Goal: Navigation & Orientation: Find specific page/section

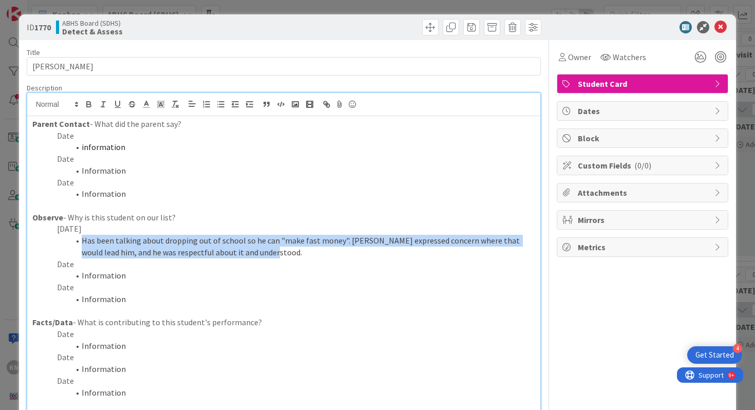
click at [69, 137] on p "Date" at bounding box center [283, 136] width 503 height 12
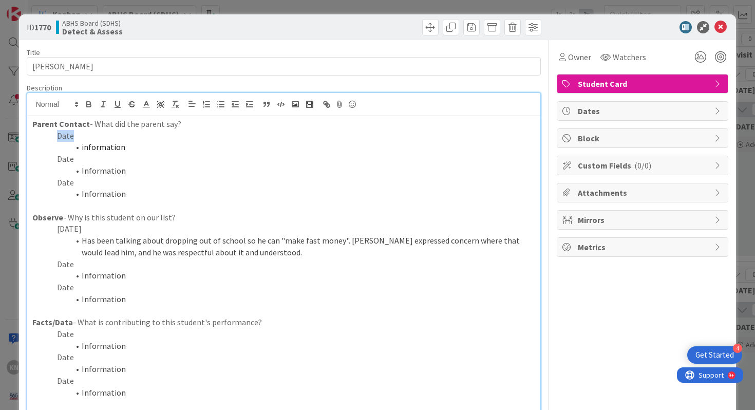
click at [69, 137] on p "Date" at bounding box center [283, 136] width 503 height 12
click at [96, 148] on span "information" at bounding box center [104, 147] width 44 height 10
click at [215, 147] on span "[PERSON_NAME] couldn't reach parent; number is not work" at bounding box center [187, 147] width 211 height 10
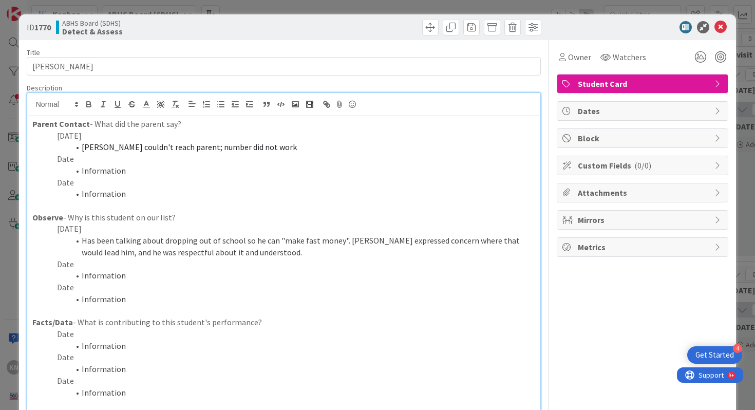
click at [65, 263] on p "Date" at bounding box center [283, 264] width 503 height 12
click at [95, 276] on li "Information" at bounding box center [290, 276] width 491 height 12
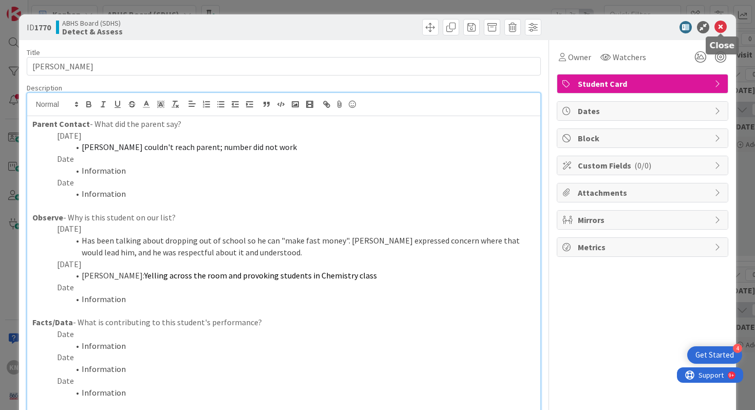
click at [721, 27] on icon at bounding box center [720, 27] width 12 height 12
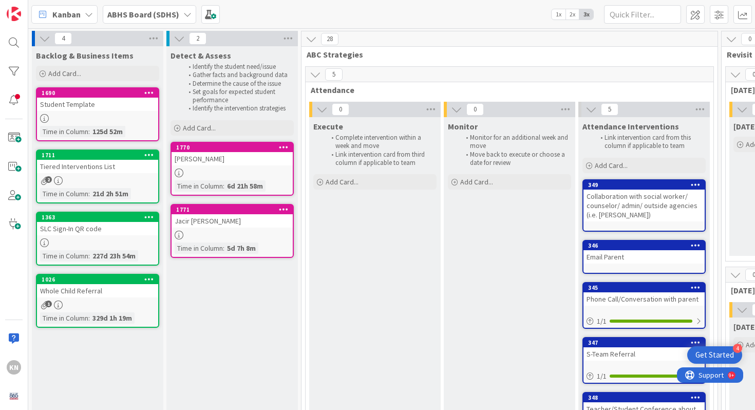
click at [218, 155] on div "[PERSON_NAME]" at bounding box center [232, 158] width 121 height 13
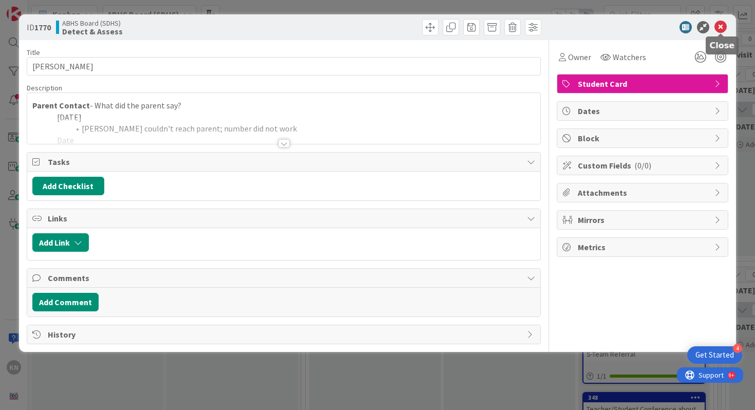
click at [721, 25] on icon at bounding box center [720, 27] width 12 height 12
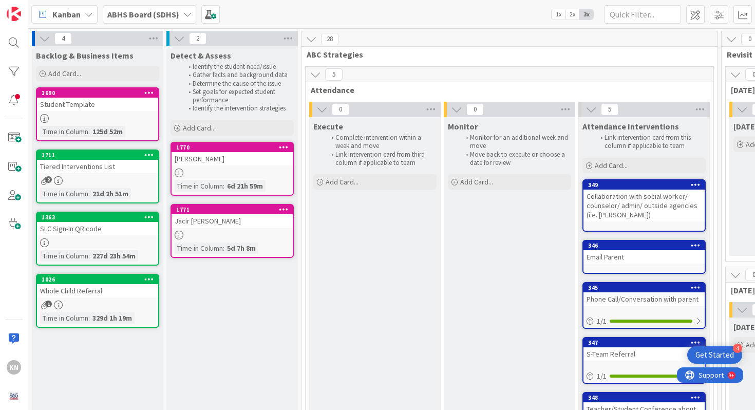
click at [47, 181] on span "2" at bounding box center [48, 179] width 7 height 7
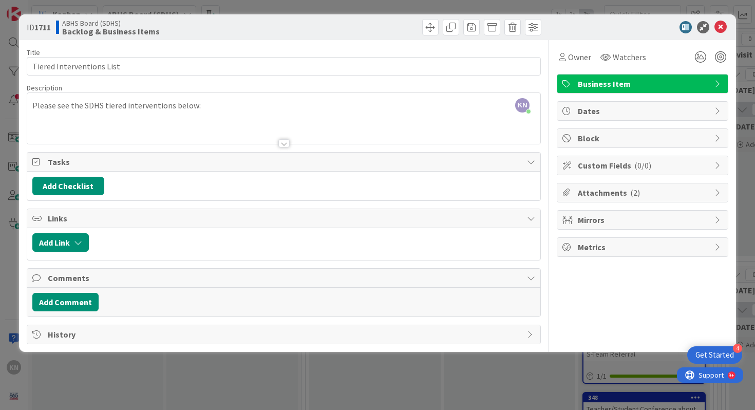
click at [284, 142] on div at bounding box center [283, 143] width 11 height 8
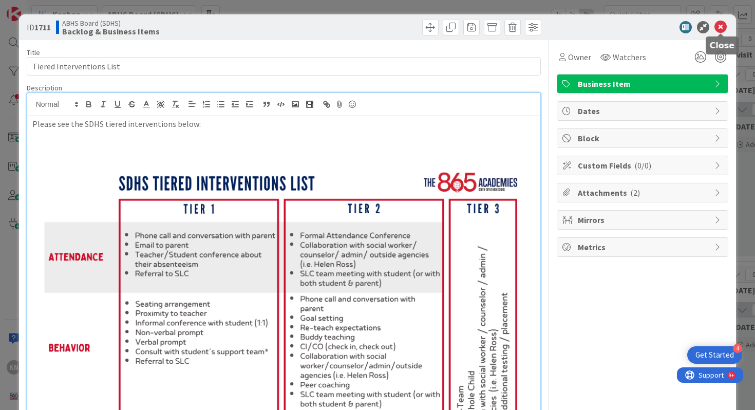
click at [719, 26] on icon at bounding box center [720, 27] width 12 height 12
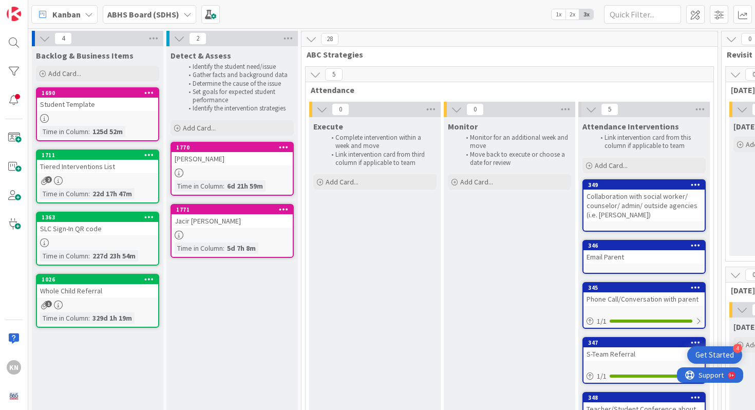
click at [84, 224] on div "SLC Sign-In QR code" at bounding box center [97, 228] width 121 height 13
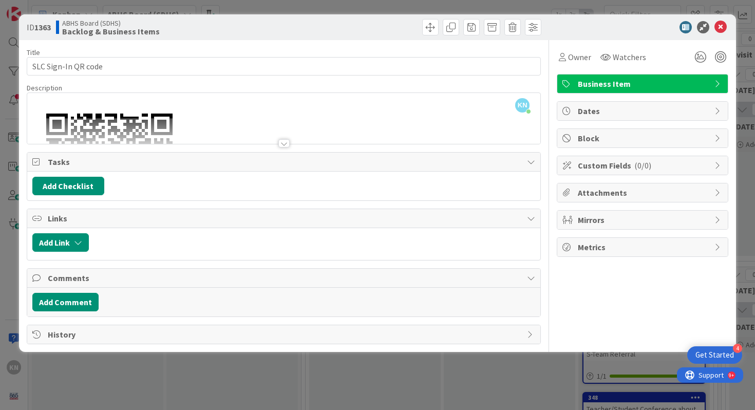
click at [283, 141] on div at bounding box center [283, 143] width 11 height 8
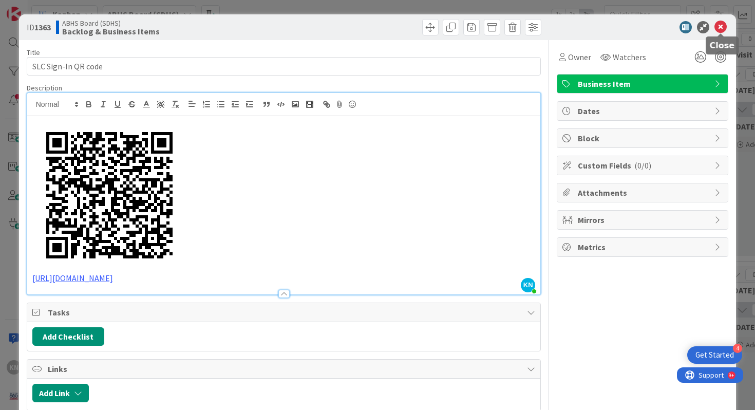
click at [721, 26] on icon at bounding box center [720, 27] width 12 height 12
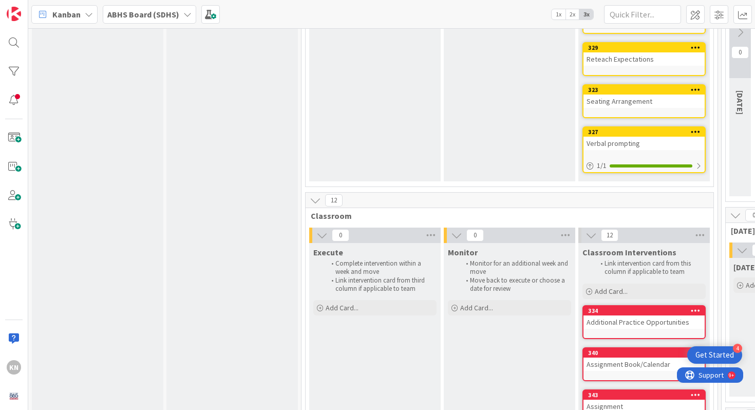
scroll to position [906, 0]
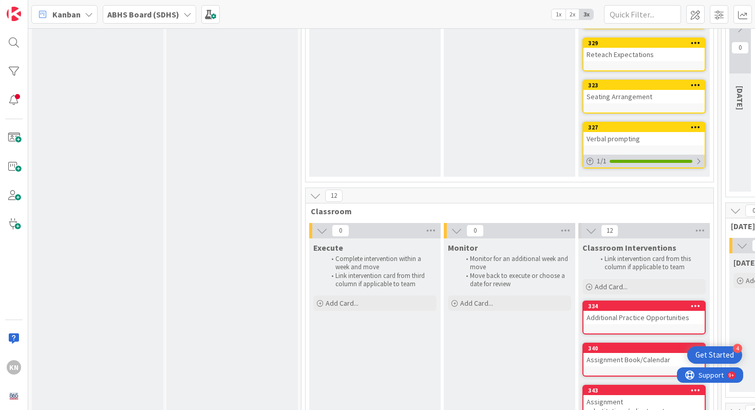
click at [645, 161] on div at bounding box center [651, 161] width 83 height 3
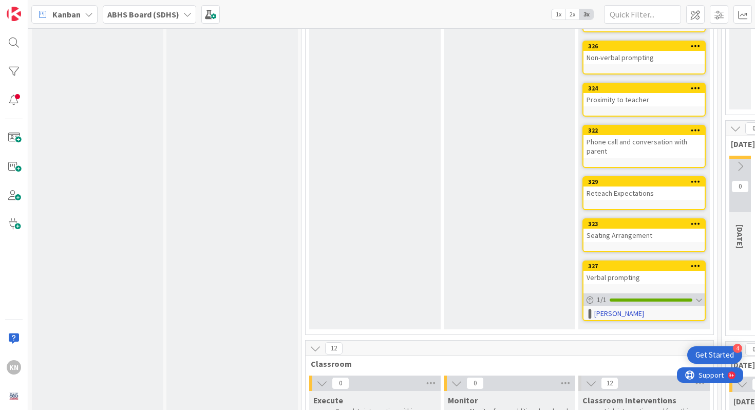
scroll to position [767, 0]
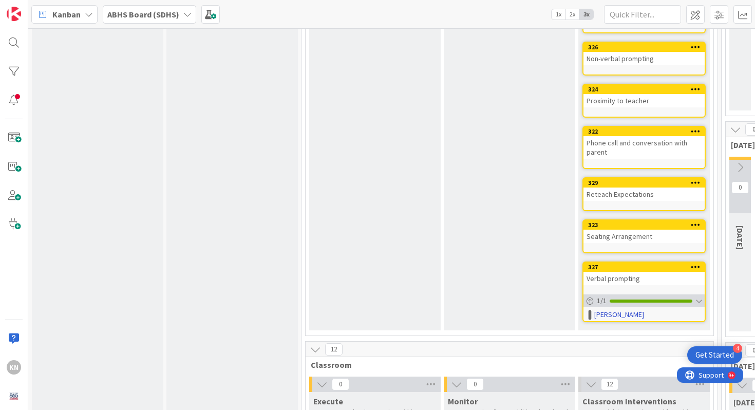
click at [700, 299] on div at bounding box center [698, 301] width 6 height 8
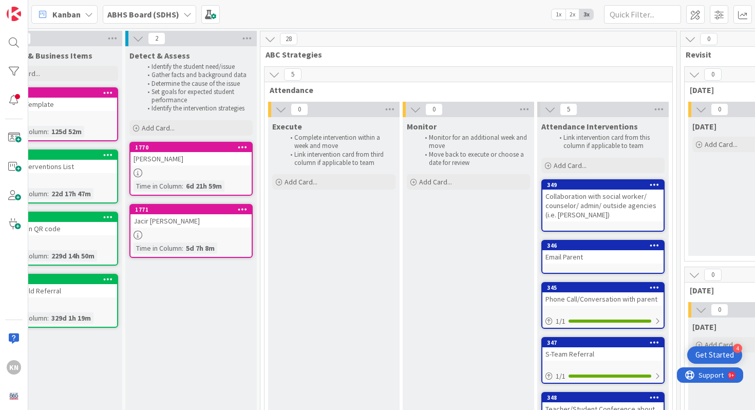
scroll to position [0, 0]
